Goal: Task Accomplishment & Management: Manage account settings

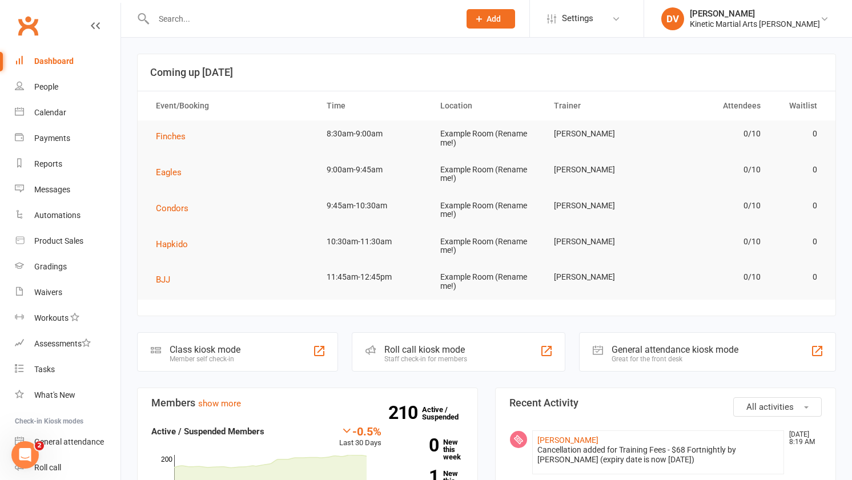
click at [192, 18] on input "text" at bounding box center [301, 19] width 302 height 16
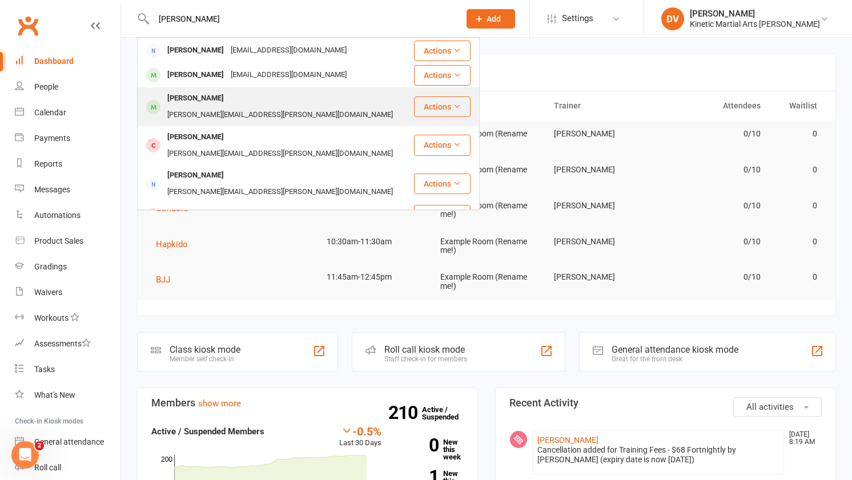
type input "[PERSON_NAME]"
click at [197, 95] on div "[PERSON_NAME]" at bounding box center [195, 98] width 63 height 17
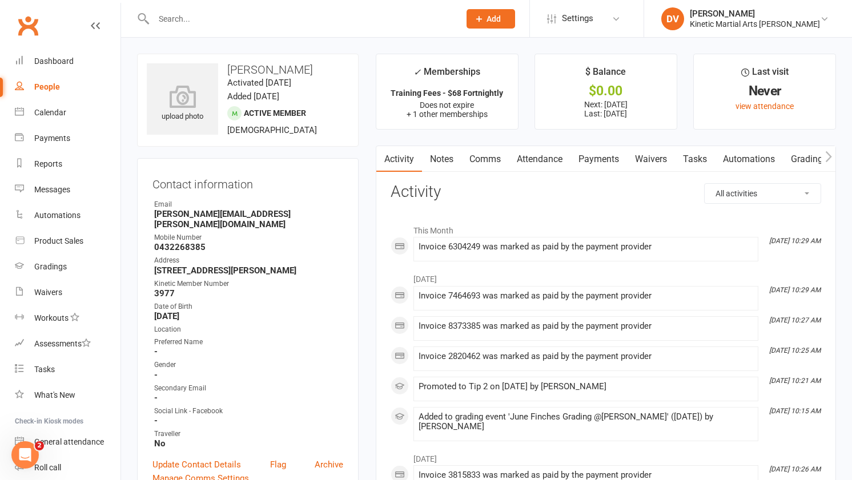
click at [605, 155] on link "Payments" at bounding box center [598, 159] width 57 height 26
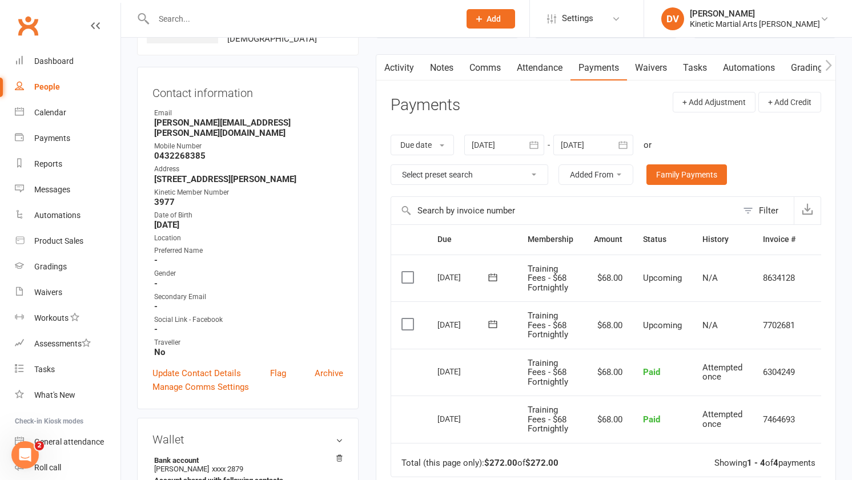
scroll to position [93, 0]
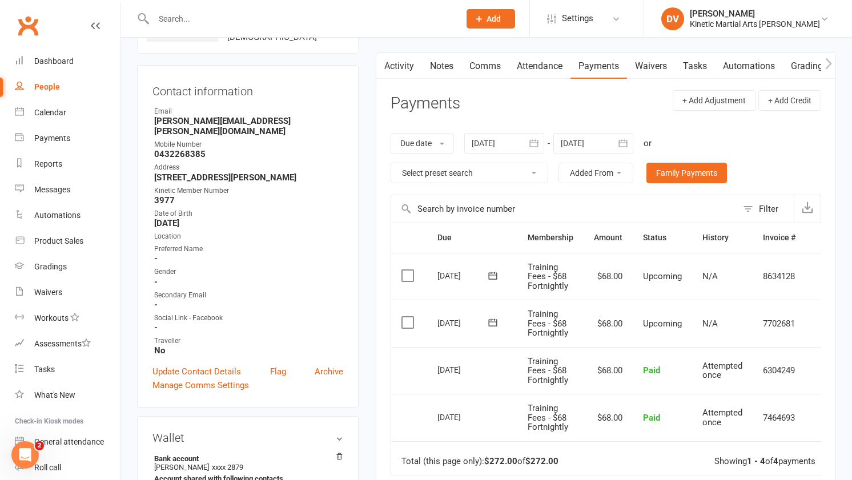
click at [623, 141] on icon "button" at bounding box center [622, 142] width 9 height 7
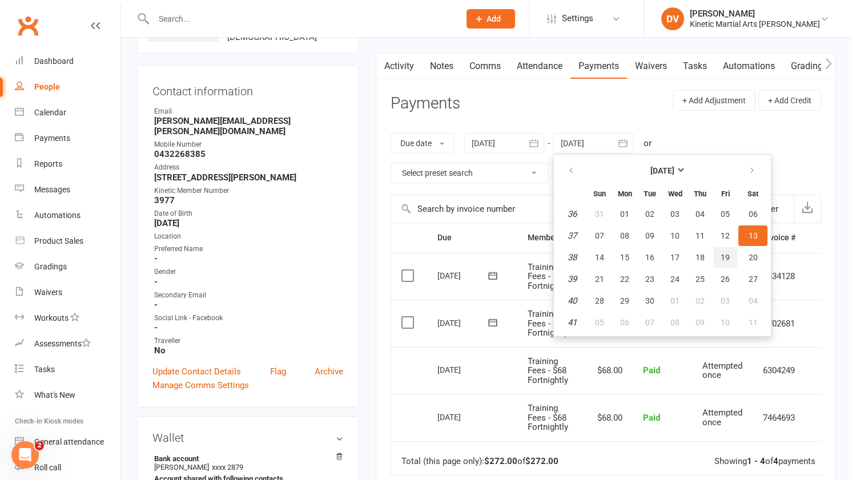
click at [718, 257] on button "19" at bounding box center [725, 257] width 24 height 21
type input "[DATE]"
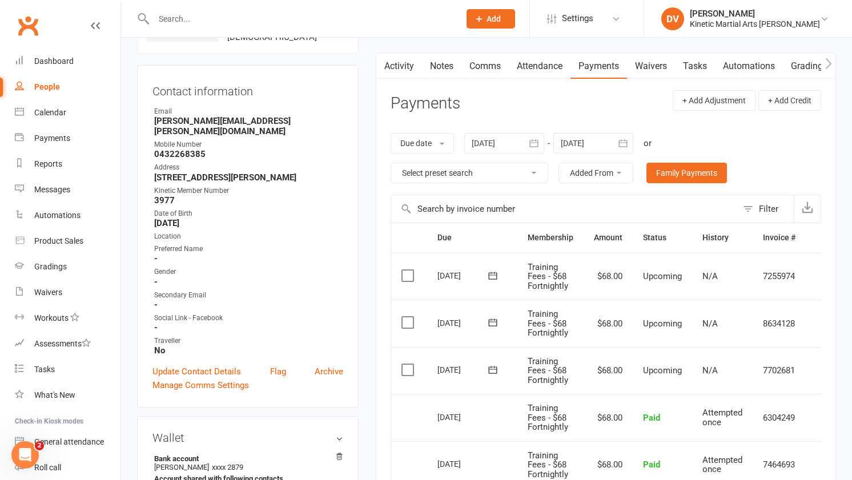
click at [413, 321] on label at bounding box center [408, 322] width 15 height 11
click at [409, 317] on input "checkbox" at bounding box center [404, 317] width 7 height 0
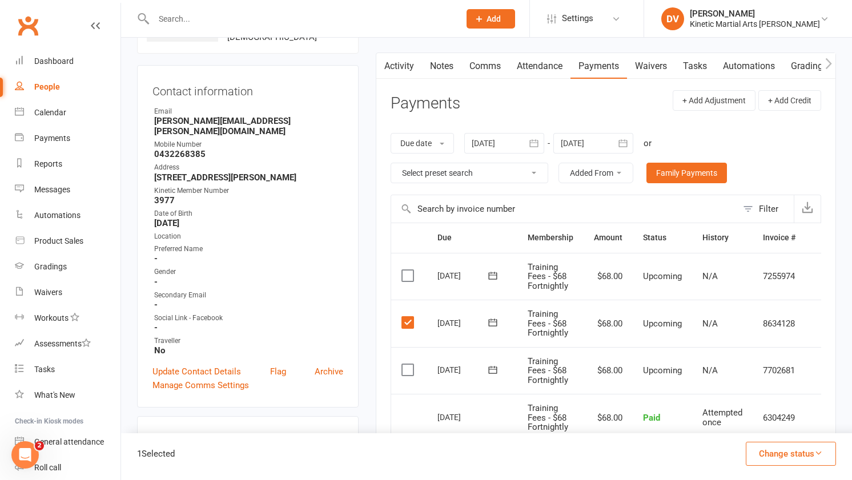
click at [413, 368] on label at bounding box center [408, 369] width 15 height 11
click at [409, 364] on input "checkbox" at bounding box center [404, 364] width 7 height 0
click at [764, 451] on button "Change status" at bounding box center [791, 454] width 90 height 24
click at [753, 421] on link "Skipped" at bounding box center [778, 423] width 113 height 23
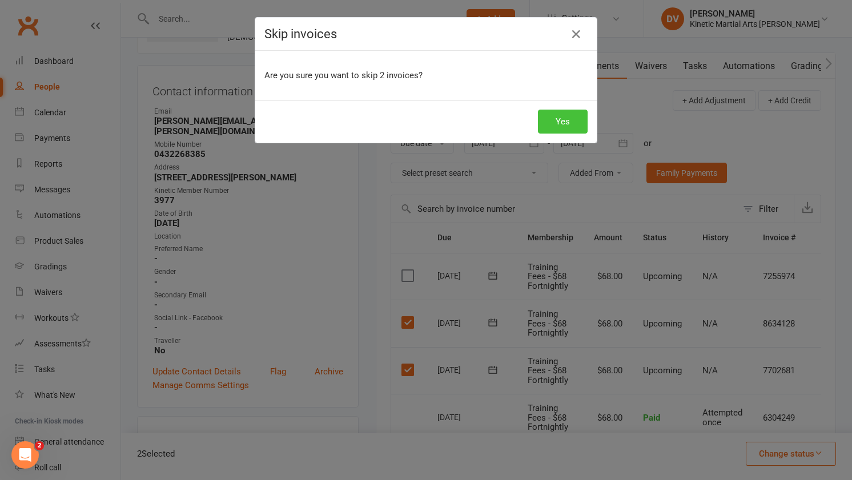
click at [568, 123] on button "Yes" at bounding box center [563, 122] width 50 height 24
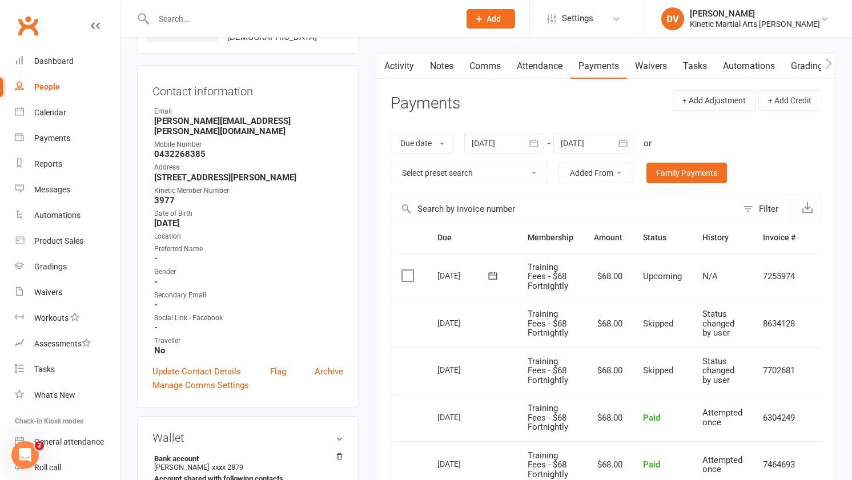
scroll to position [0, 0]
